Goal: Task Accomplishment & Management: Manage account settings

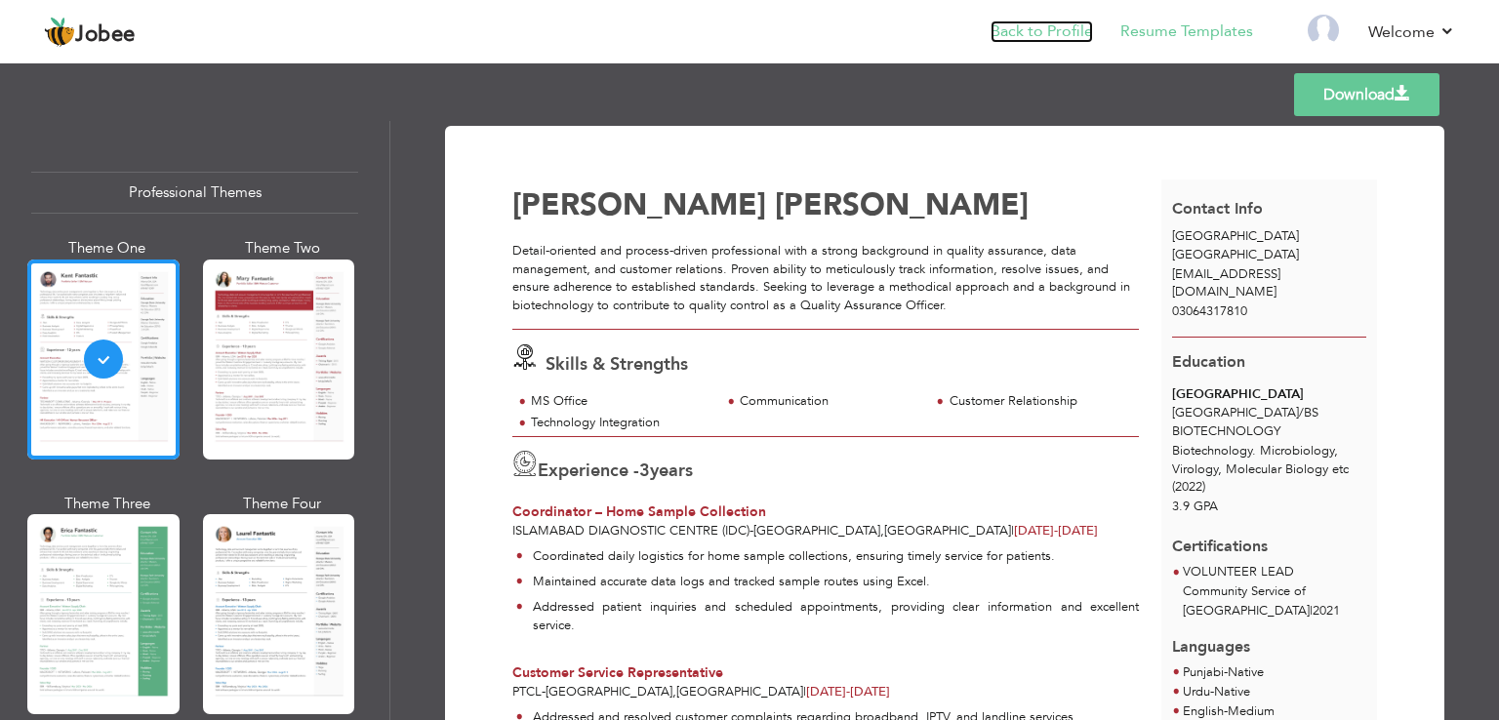
click at [1034, 36] on link "Back to Profile" at bounding box center [1041, 31] width 102 height 22
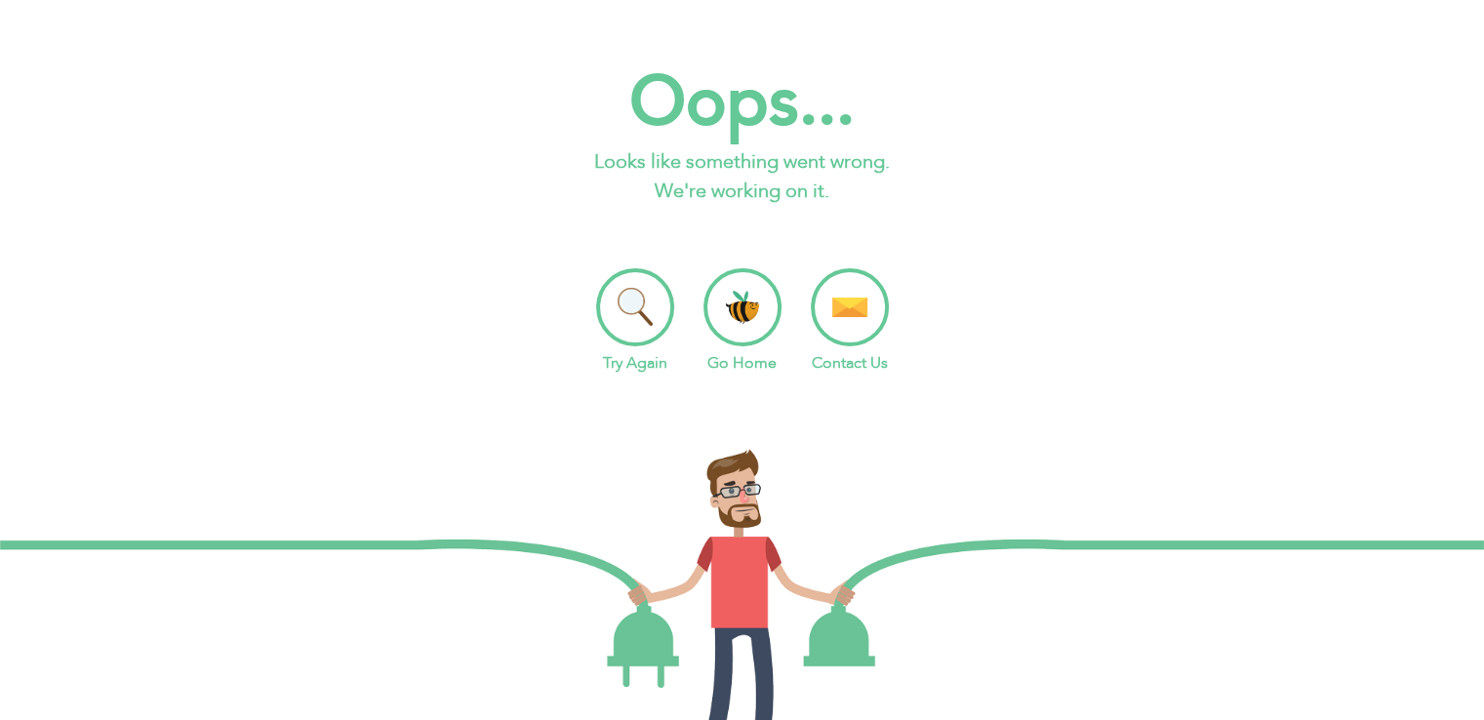
click at [718, 349] on li "Go Home" at bounding box center [743, 321] width 78 height 106
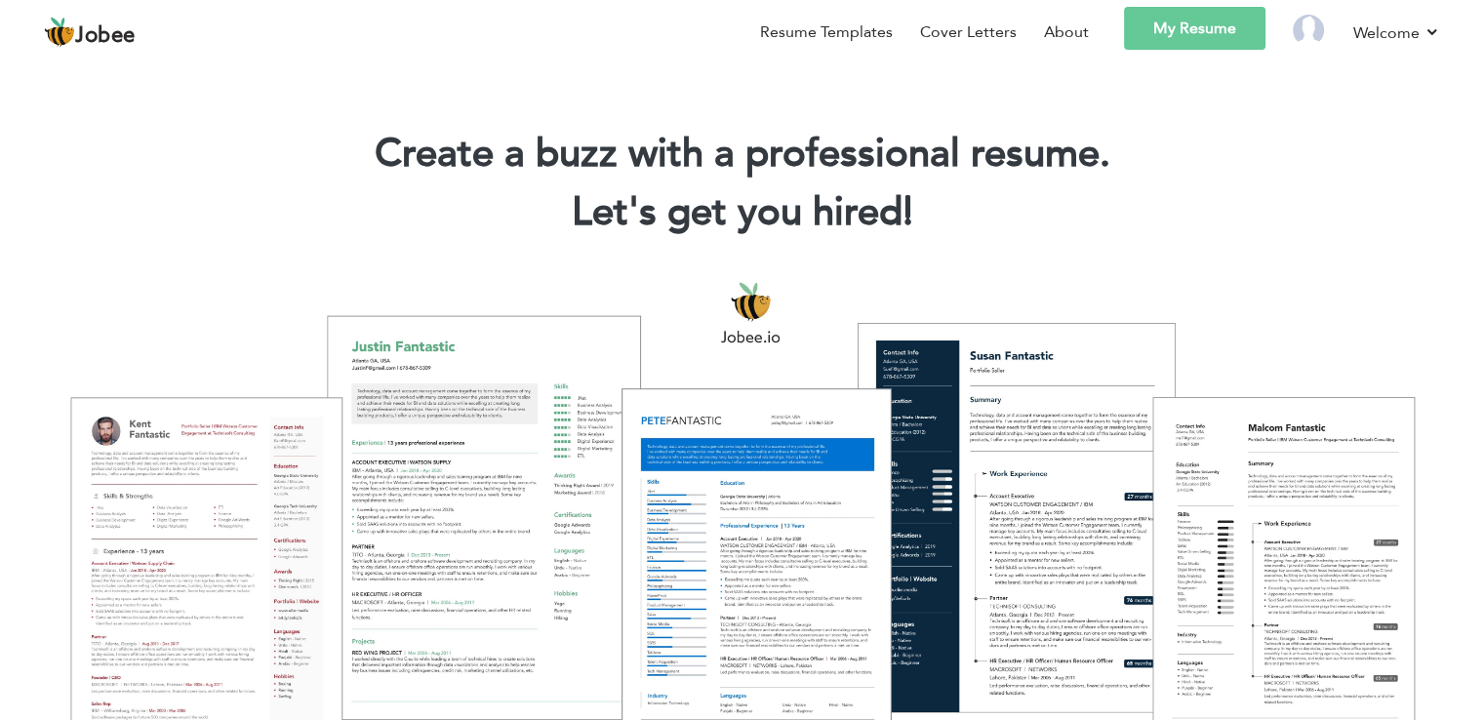
click at [1197, 29] on link "My Resume" at bounding box center [1194, 28] width 141 height 43
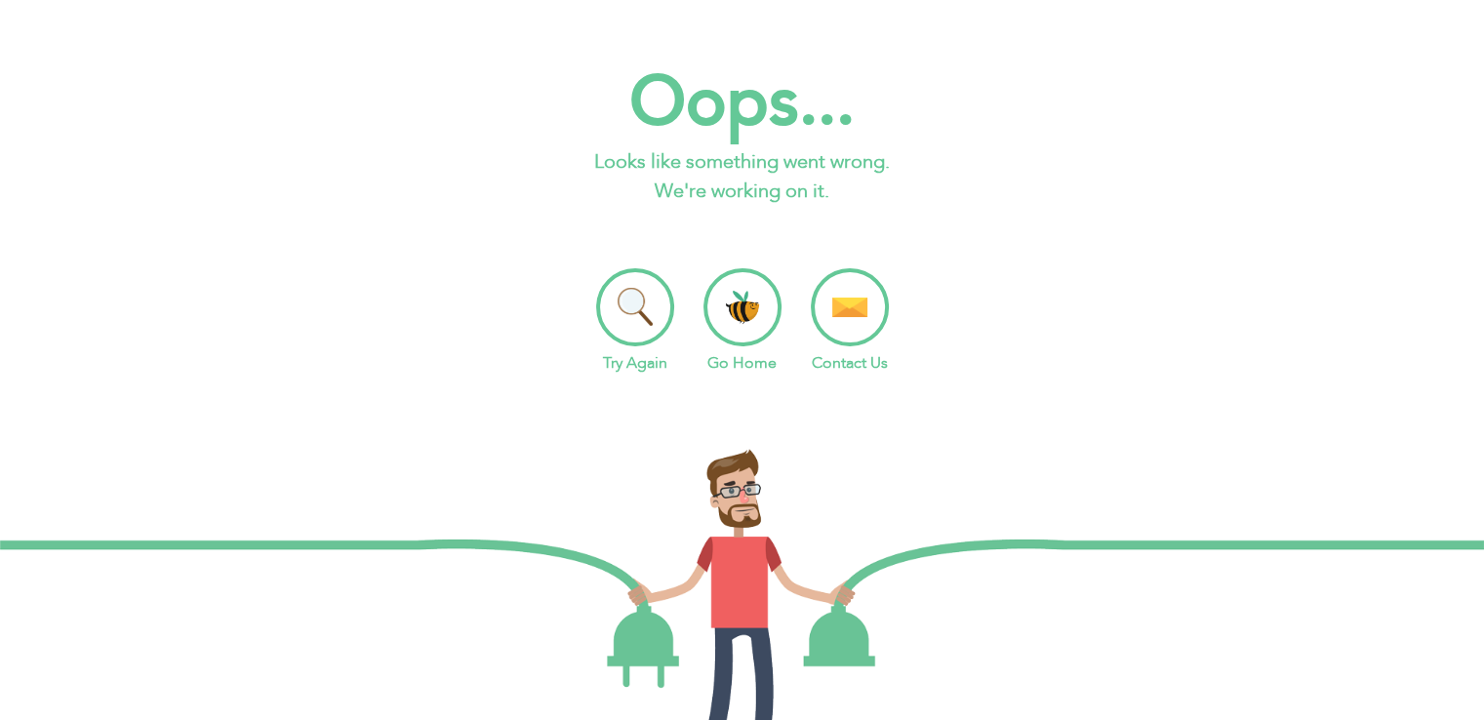
click at [655, 319] on li "Try Again" at bounding box center [635, 321] width 78 height 106
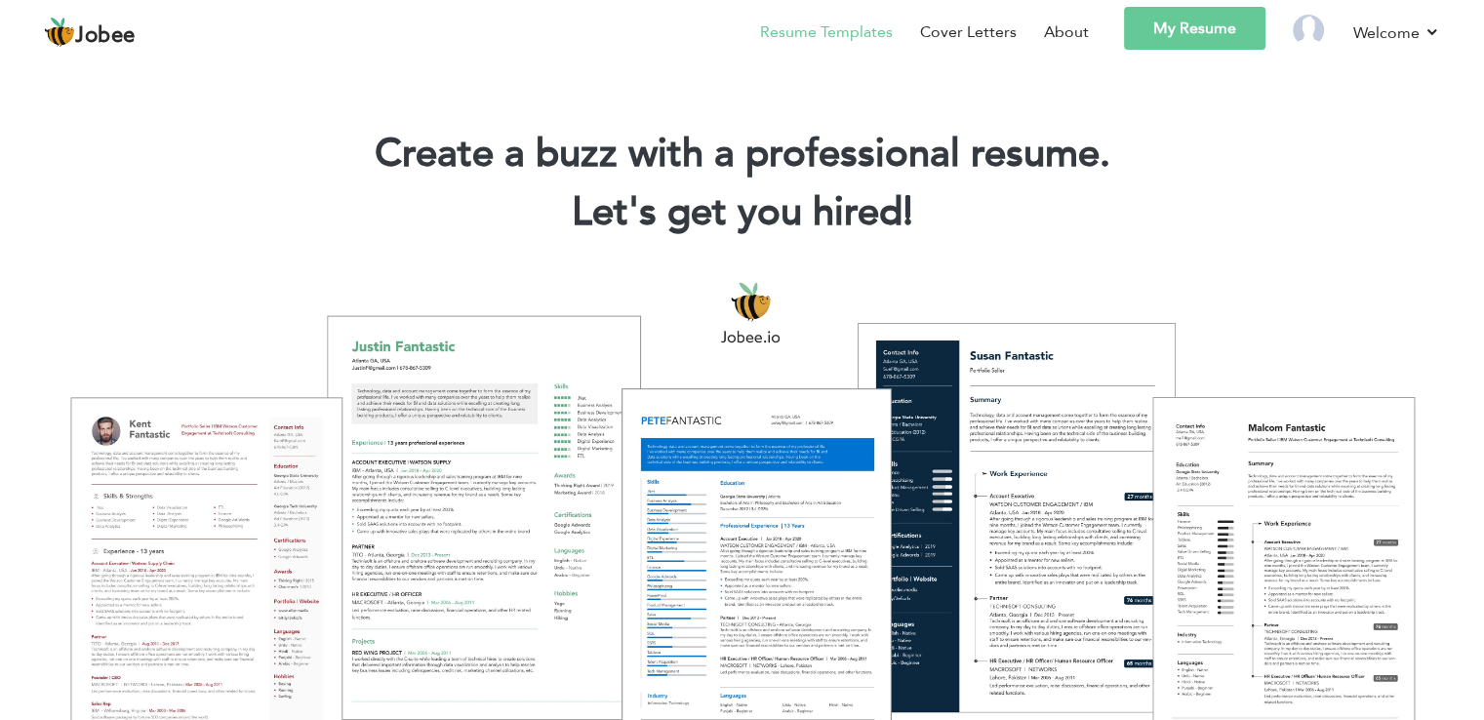
click at [853, 42] on link "Resume Templates" at bounding box center [826, 31] width 133 height 23
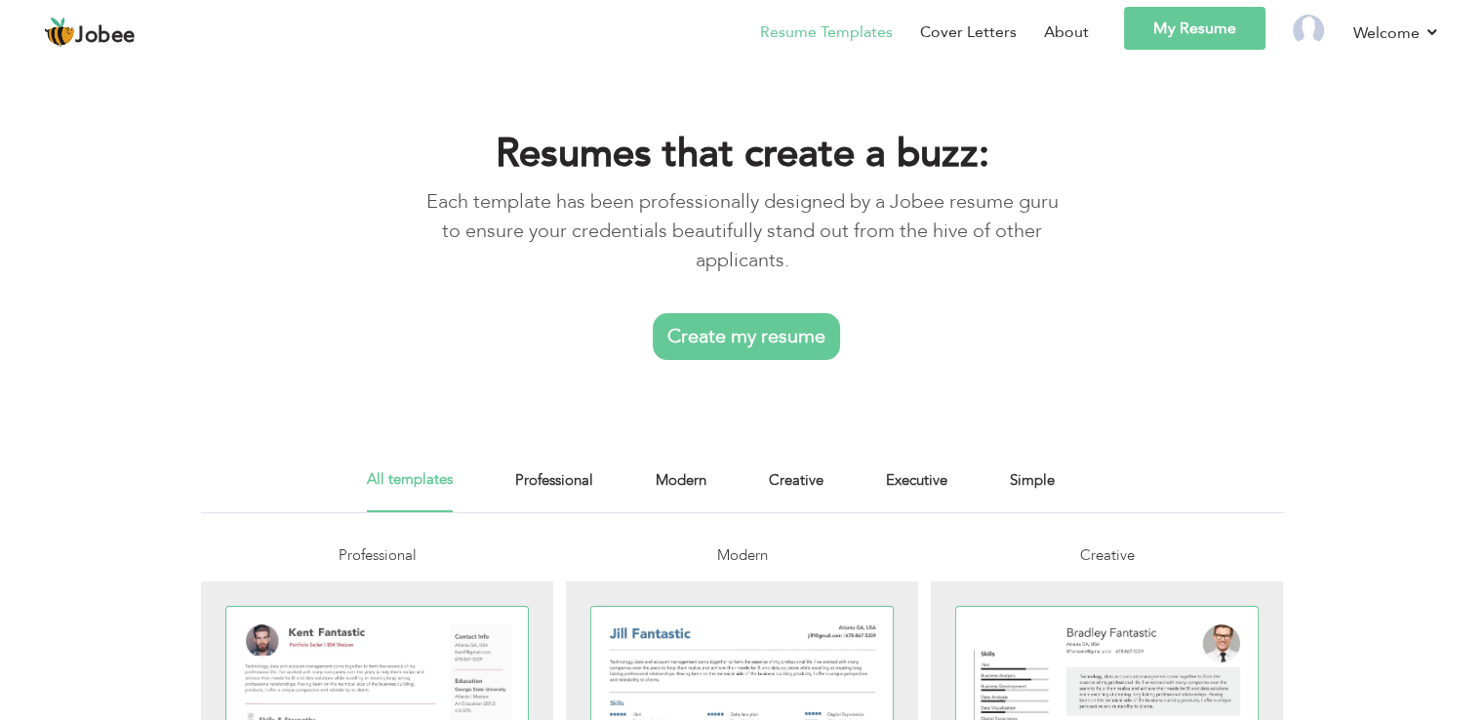
click at [1163, 21] on link "My Resume" at bounding box center [1194, 28] width 141 height 43
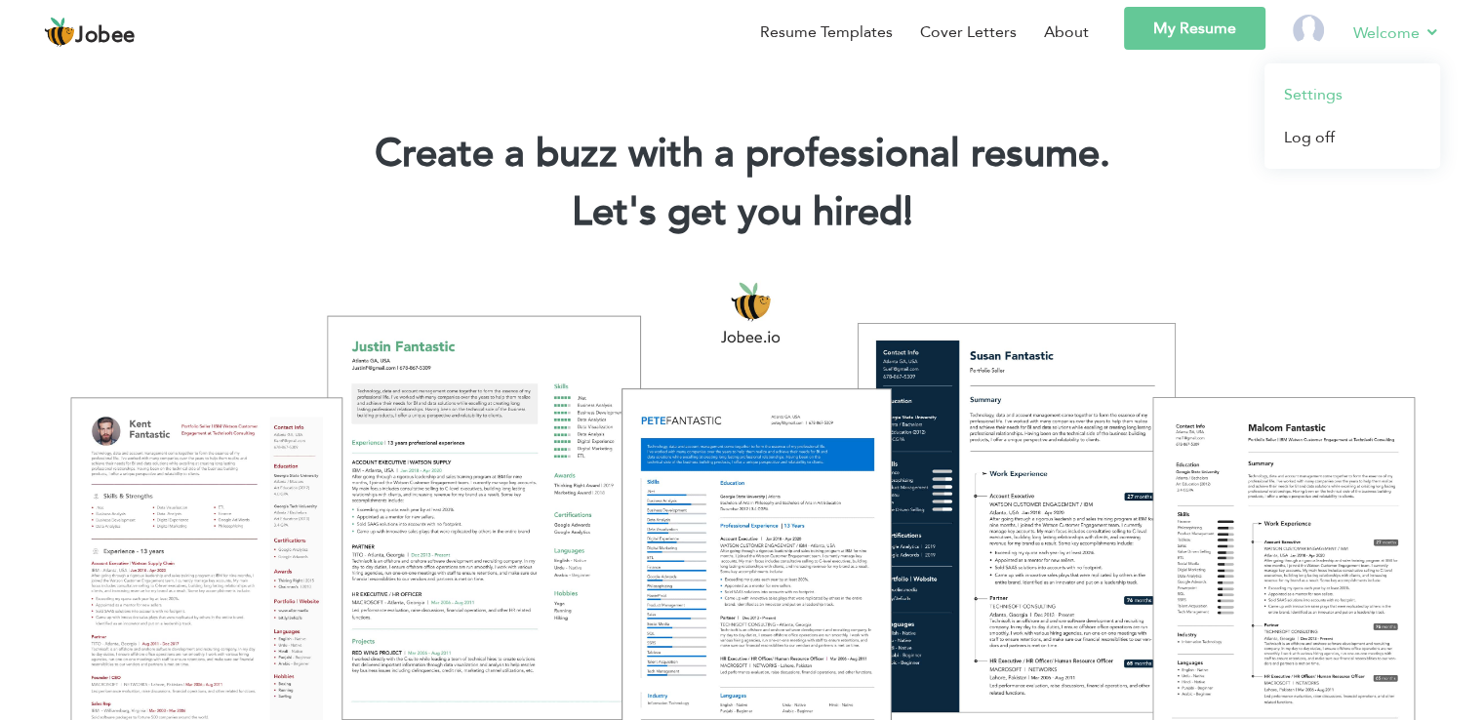
click at [1346, 94] on link "Settings" at bounding box center [1353, 94] width 176 height 43
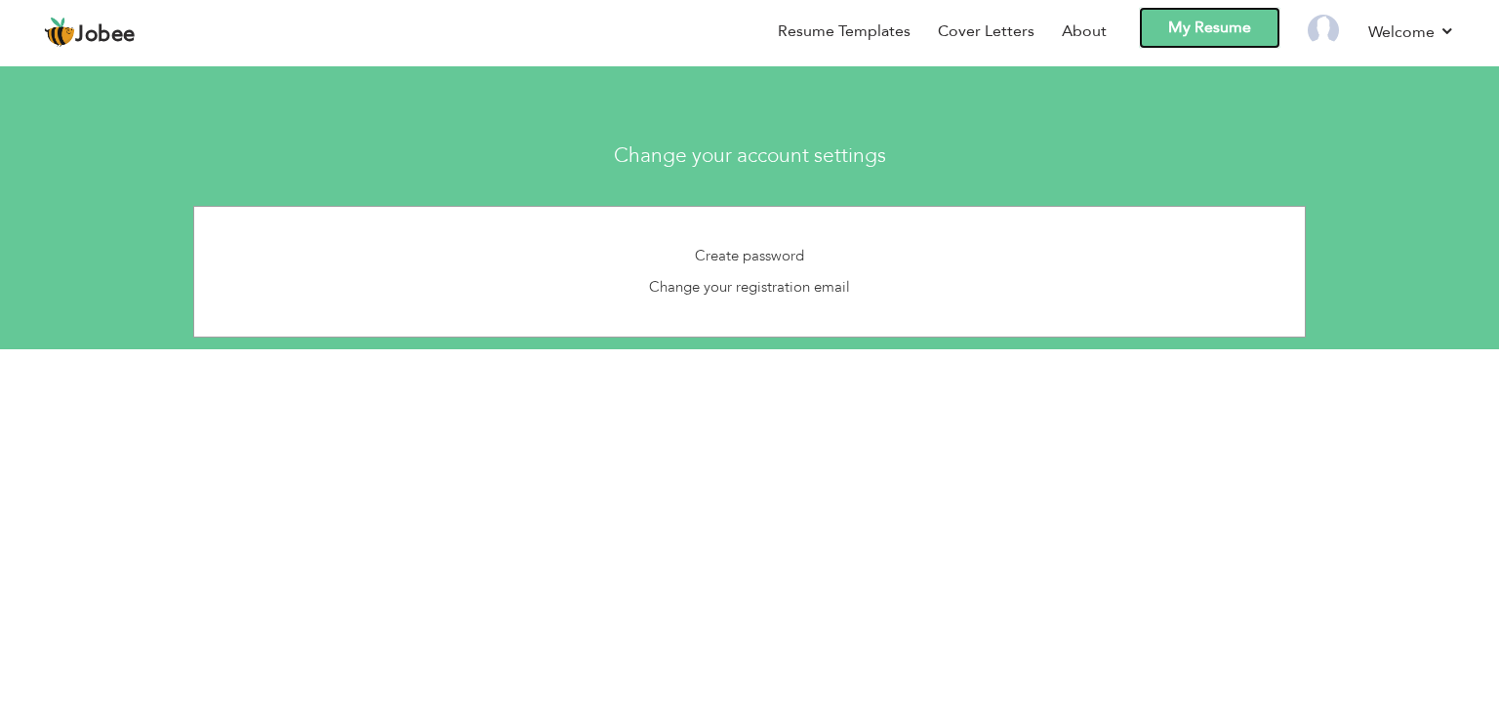
click at [1214, 30] on link "My Resume" at bounding box center [1209, 28] width 141 height 42
